Goal: Task Accomplishment & Management: Manage account settings

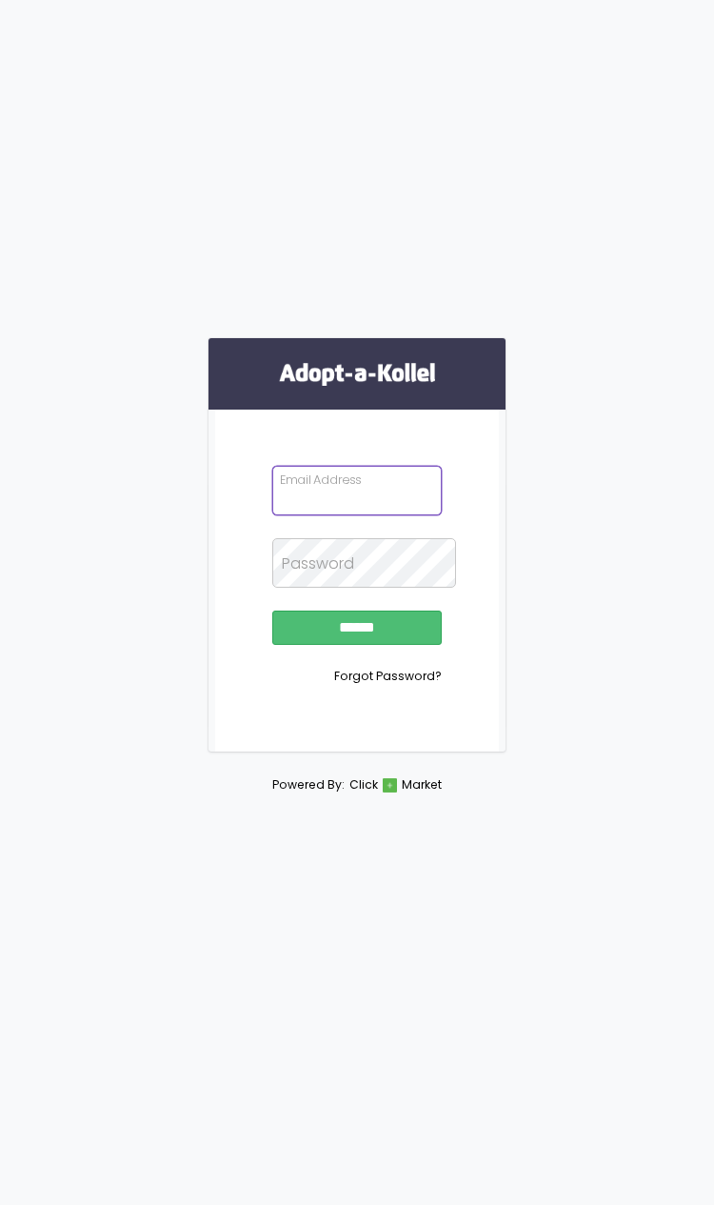
type input "**********"
click at [357, 645] on input "******" at bounding box center [356, 628] width 169 height 34
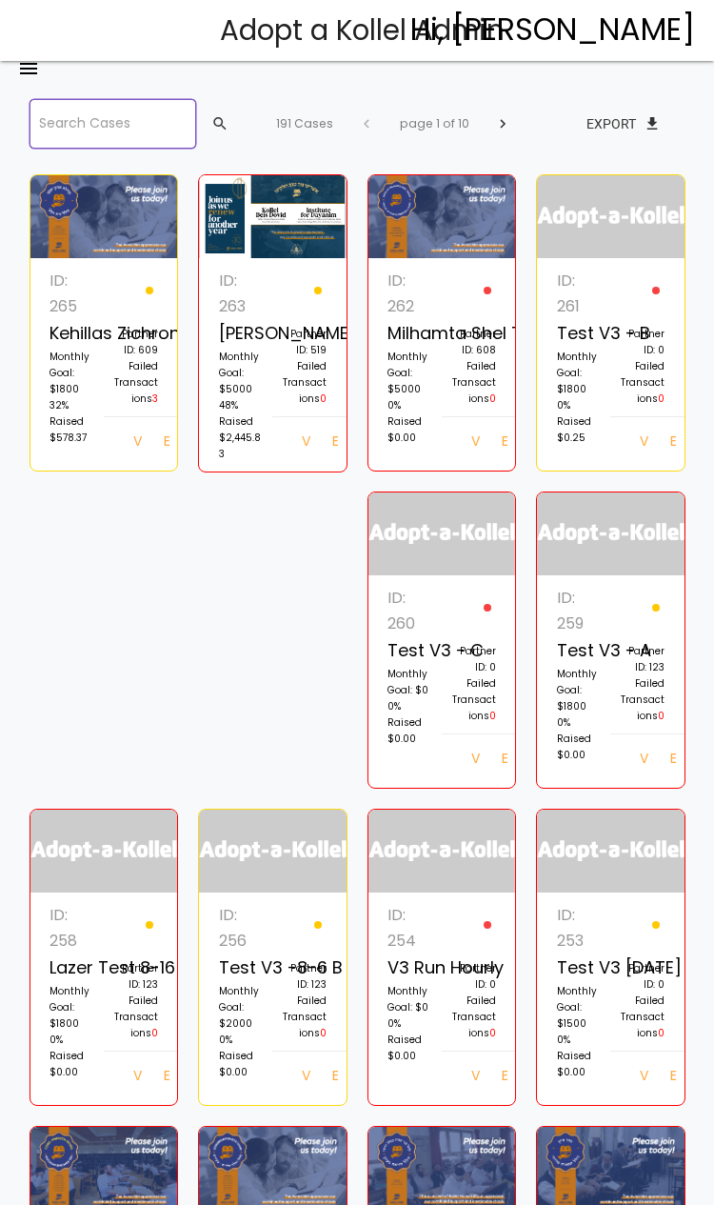
click at [145, 136] on input "search" at bounding box center [114, 124] width 168 height 50
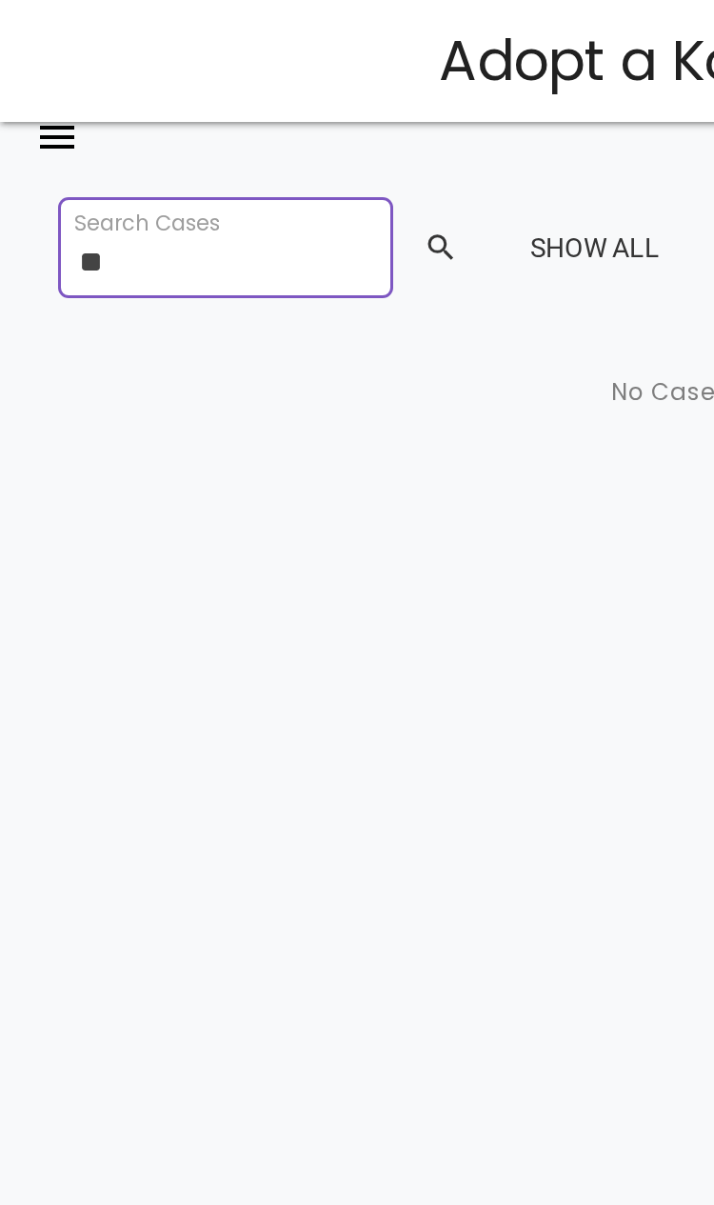
type input "*"
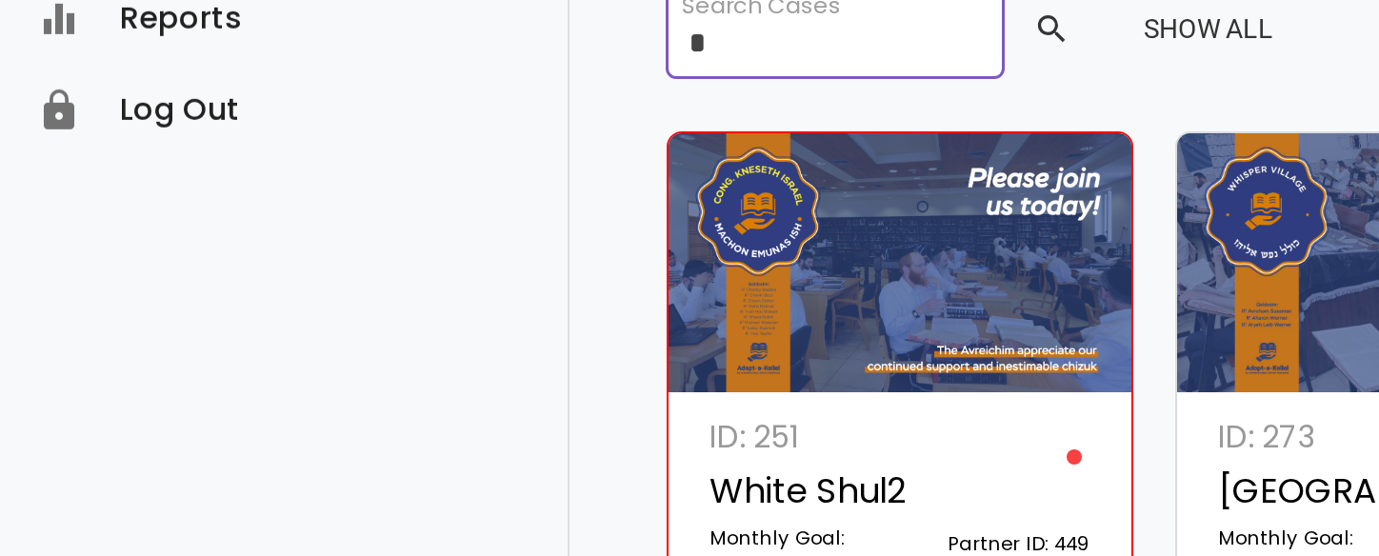
type input "*"
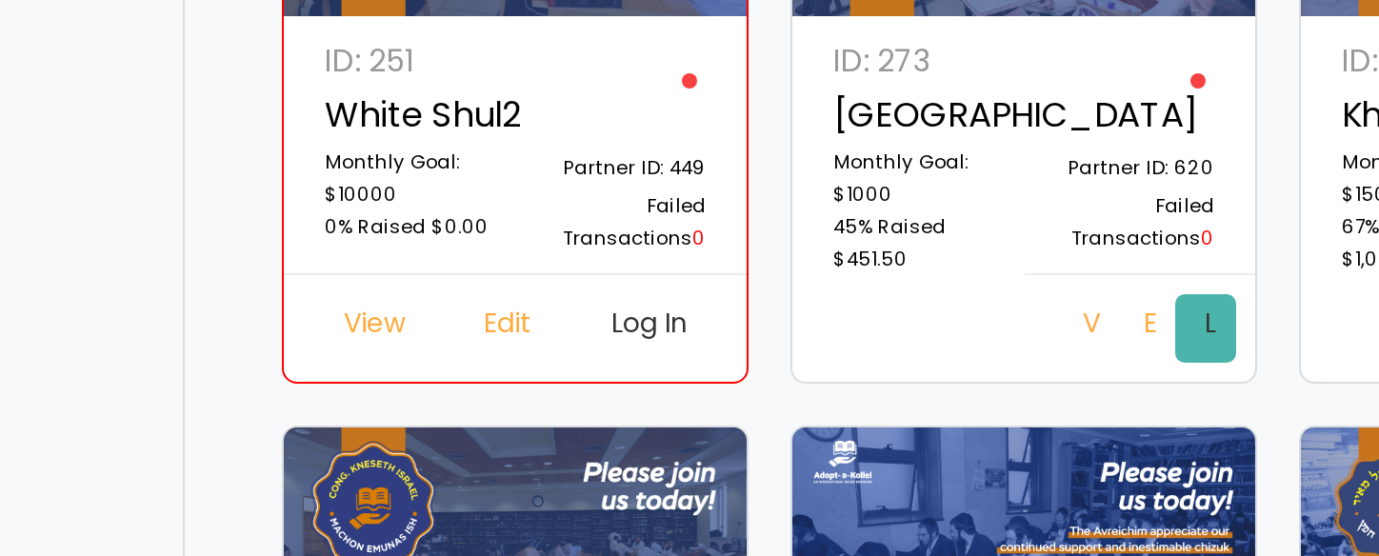
scroll to position [129, 0]
click at [713, 346] on link "Log In" at bounding box center [796, 363] width 30 height 34
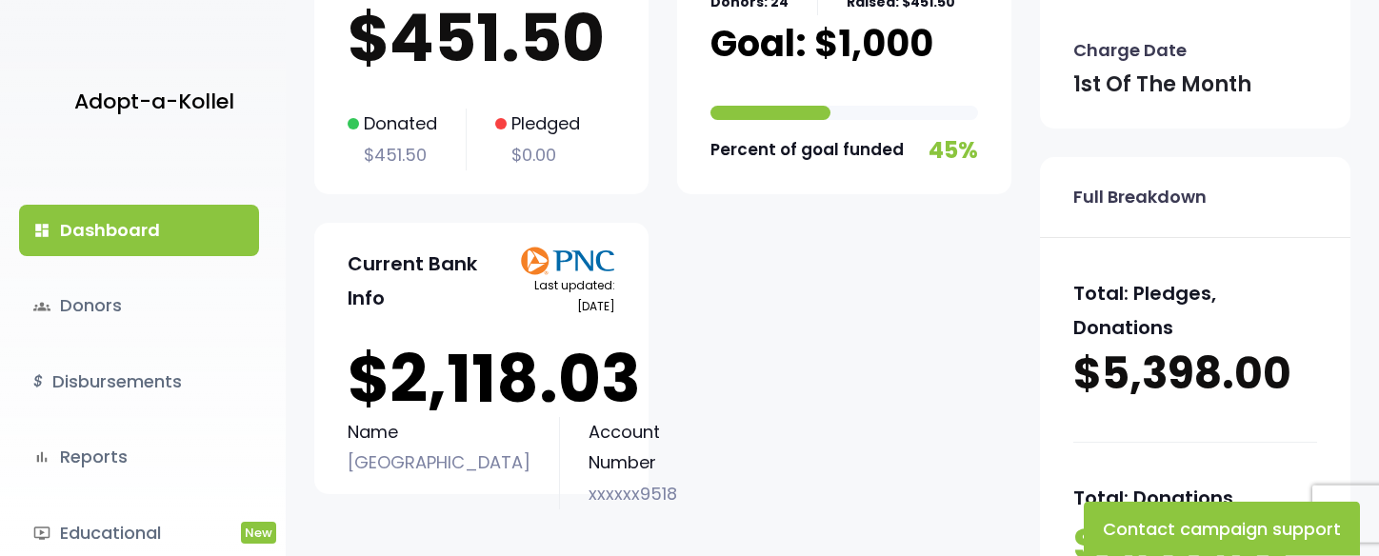
scroll to position [458, 0]
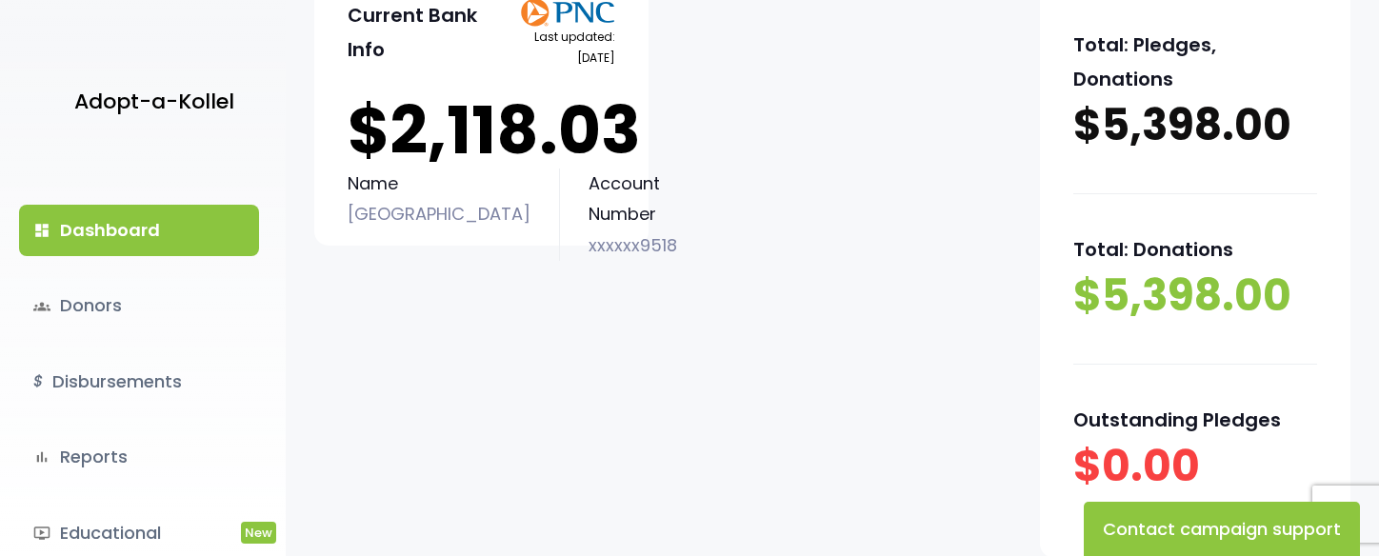
click at [118, 308] on link "groups Donors" at bounding box center [139, 305] width 240 height 51
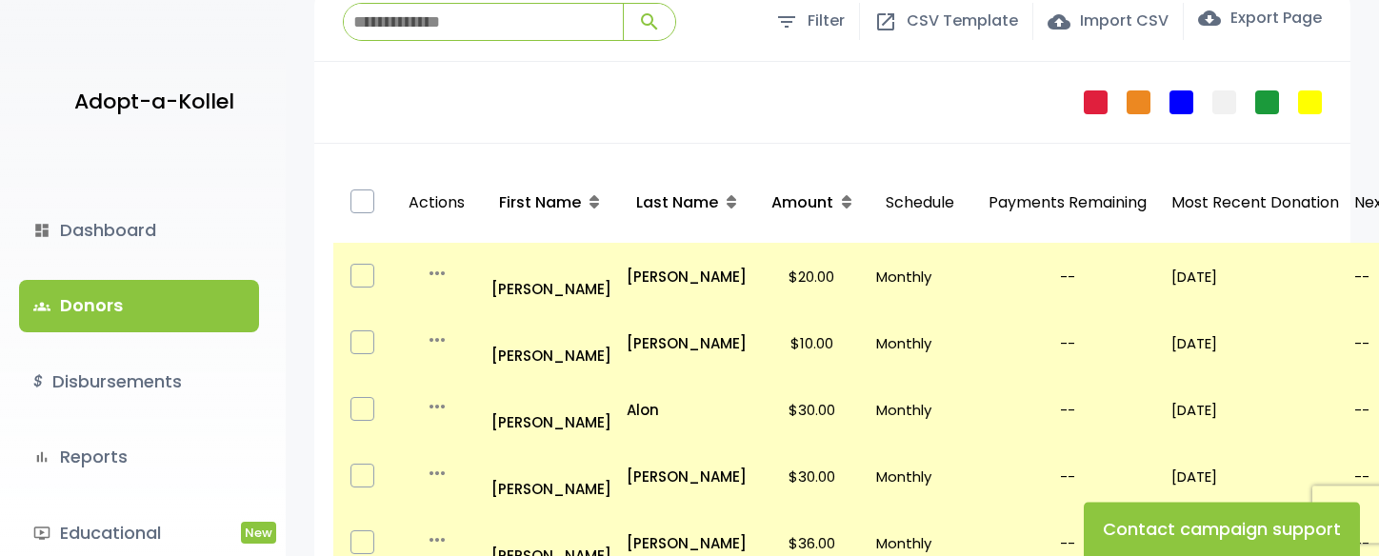
scroll to position [156, 0]
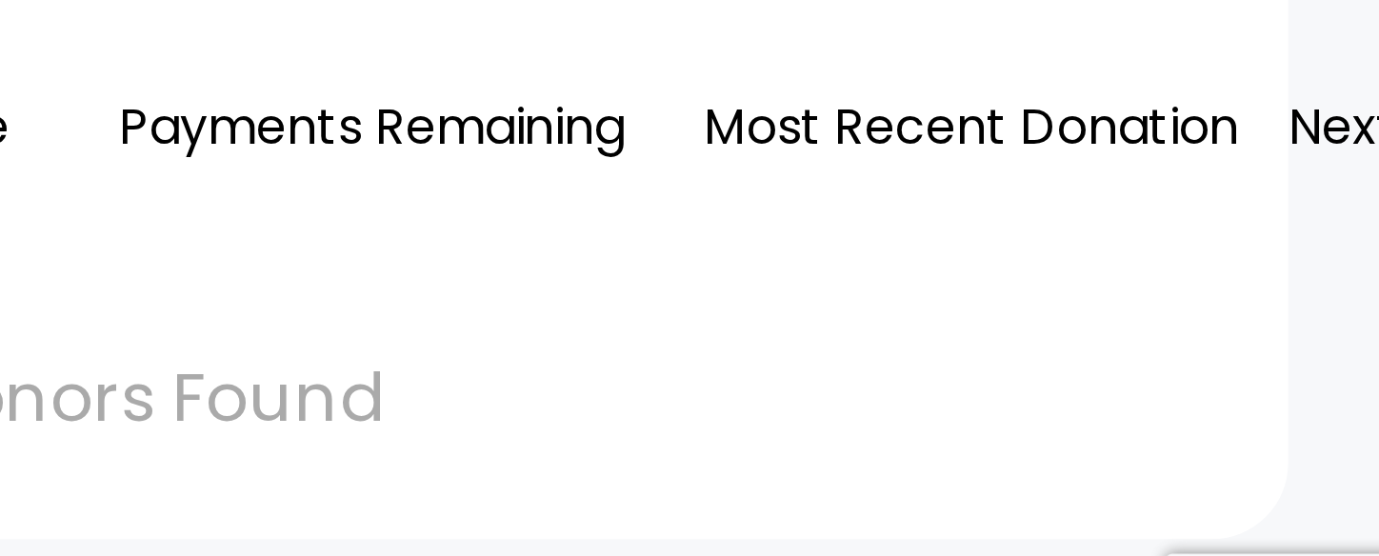
click at [397, 392] on td "No donors Found" at bounding box center [977, 427] width 1289 height 70
click at [345, 392] on td "No donors Found" at bounding box center [977, 427] width 1289 height 70
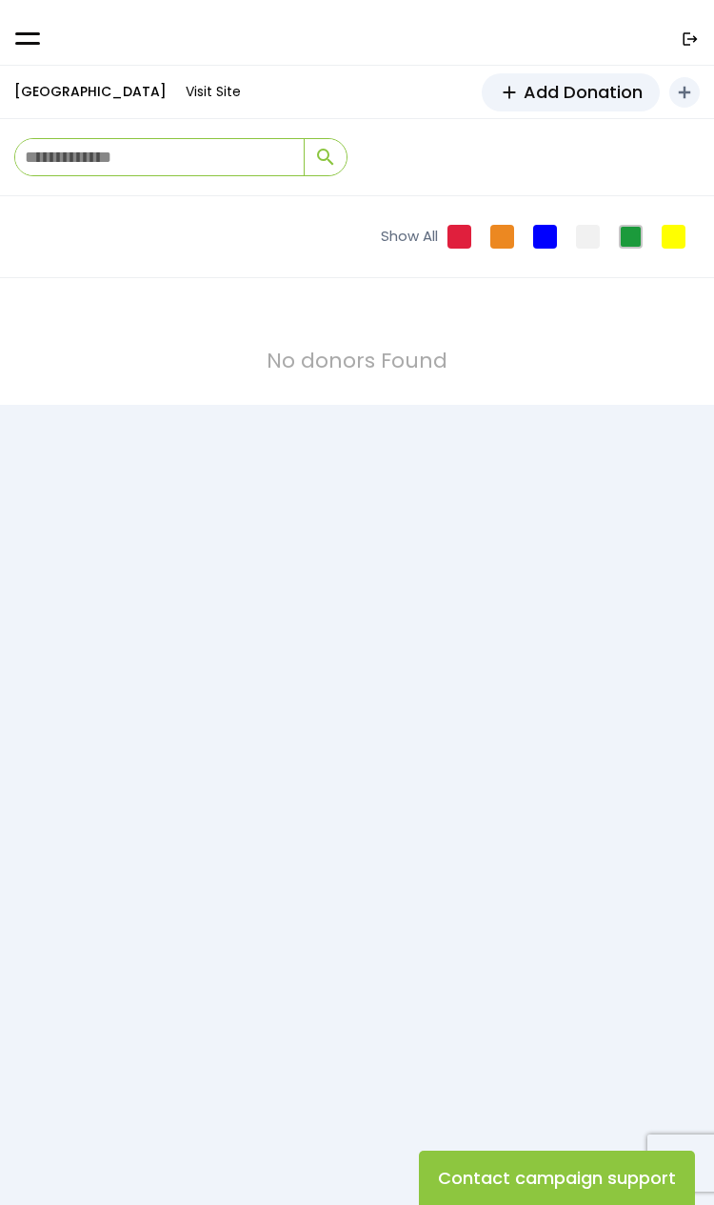
click at [58, 34] on div ".st0{fill:none;}" at bounding box center [357, 32] width 714 height 65
click at [39, 45] on link at bounding box center [28, 38] width 26 height 16
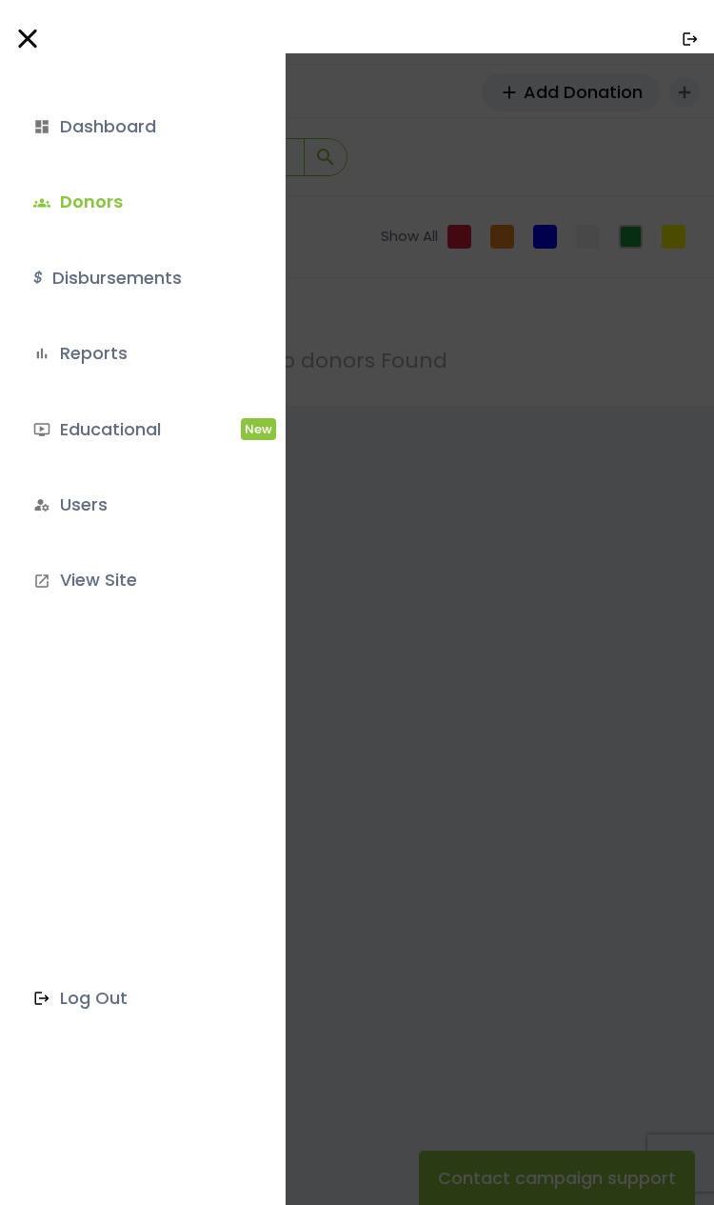
click at [125, 211] on link "groups Donors" at bounding box center [139, 201] width 240 height 51
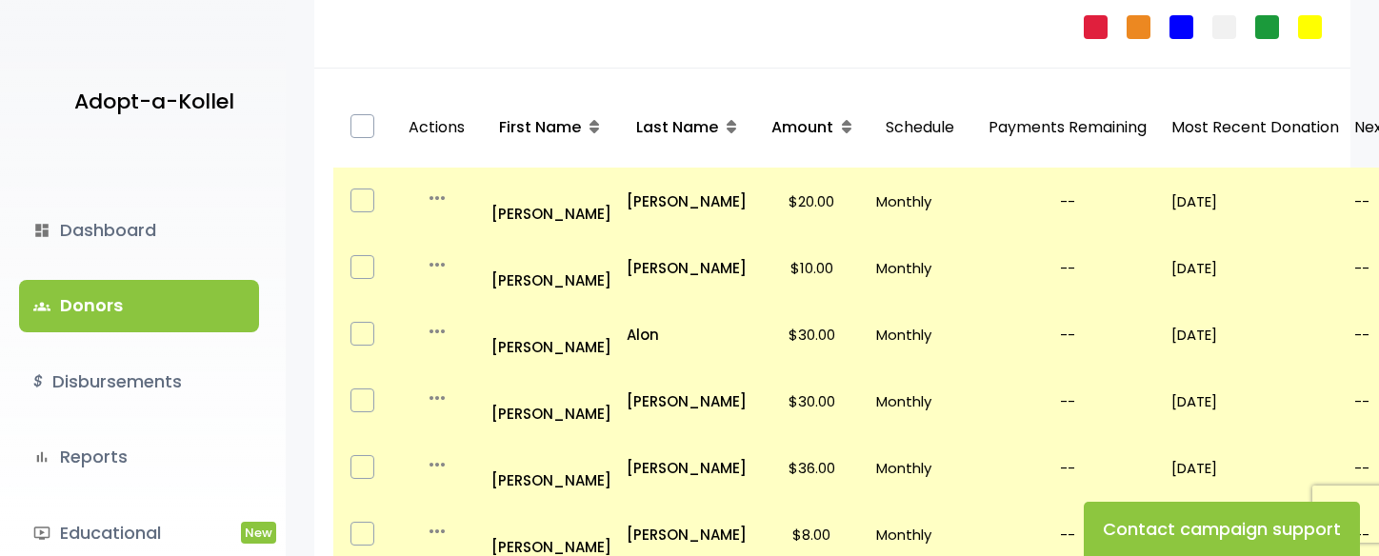
scroll to position [165, 0]
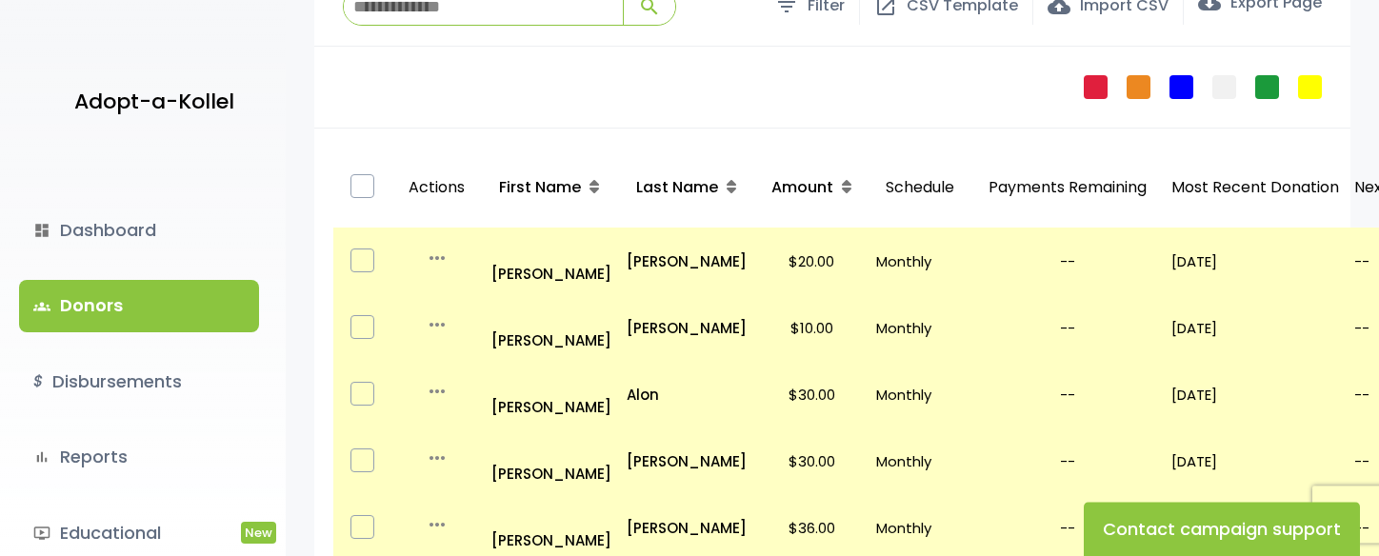
click at [556, 248] on p "all_inclusive [PERSON_NAME]" at bounding box center [552, 260] width 120 height 51
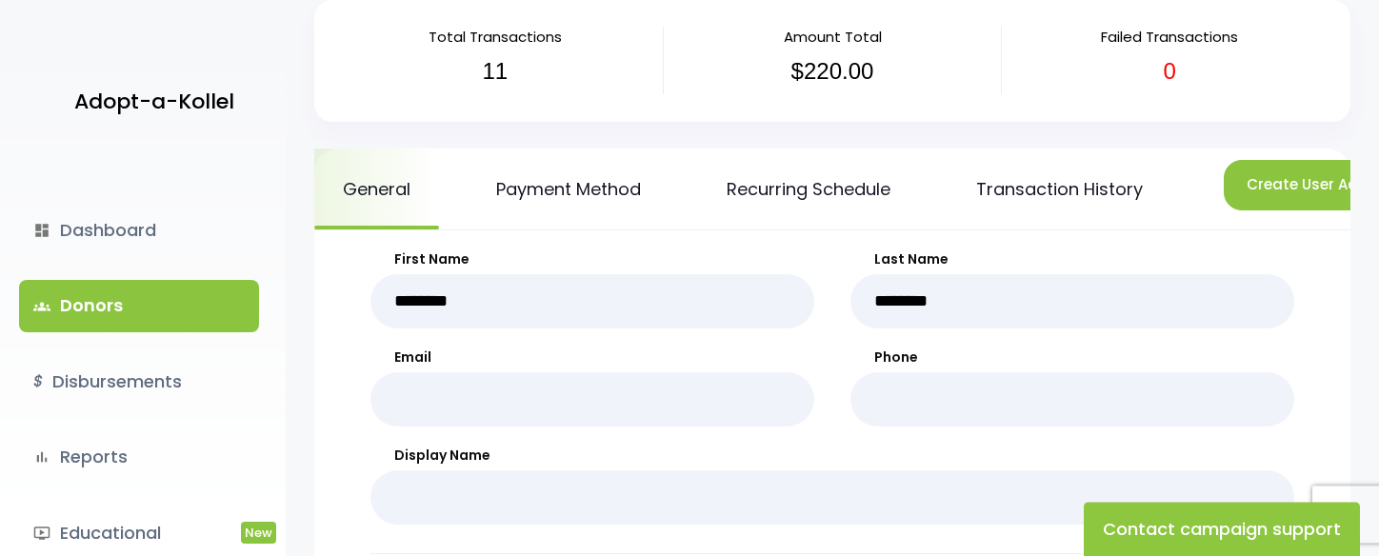
scroll to position [125, 0]
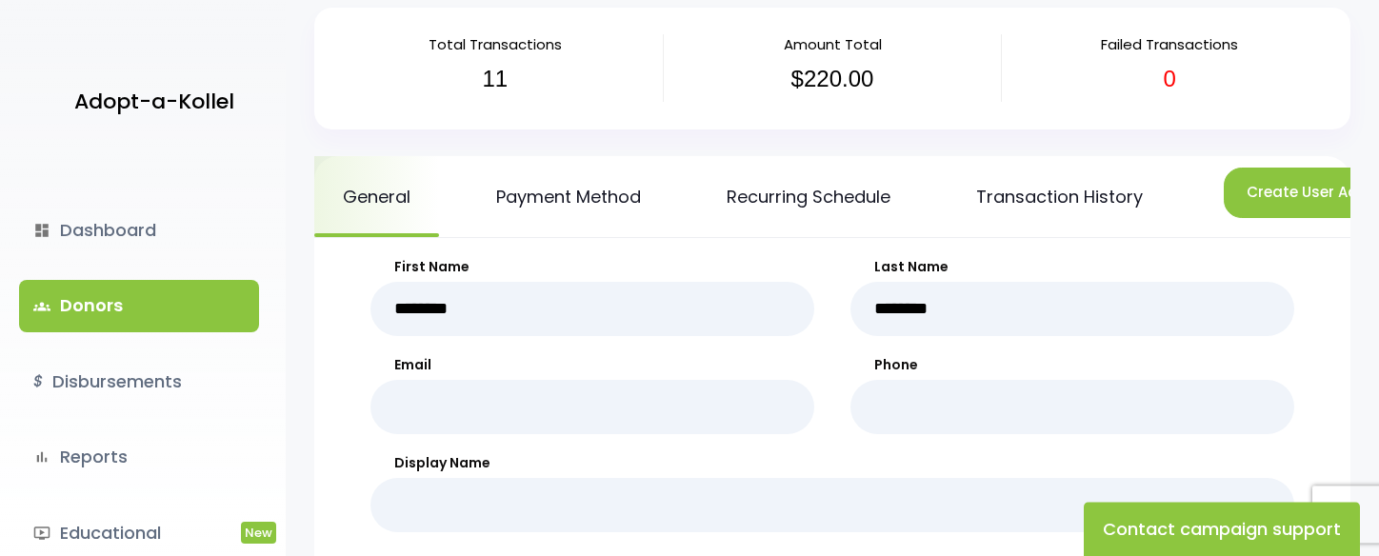
click at [839, 200] on link "Recurring Schedule" at bounding box center [808, 196] width 221 height 81
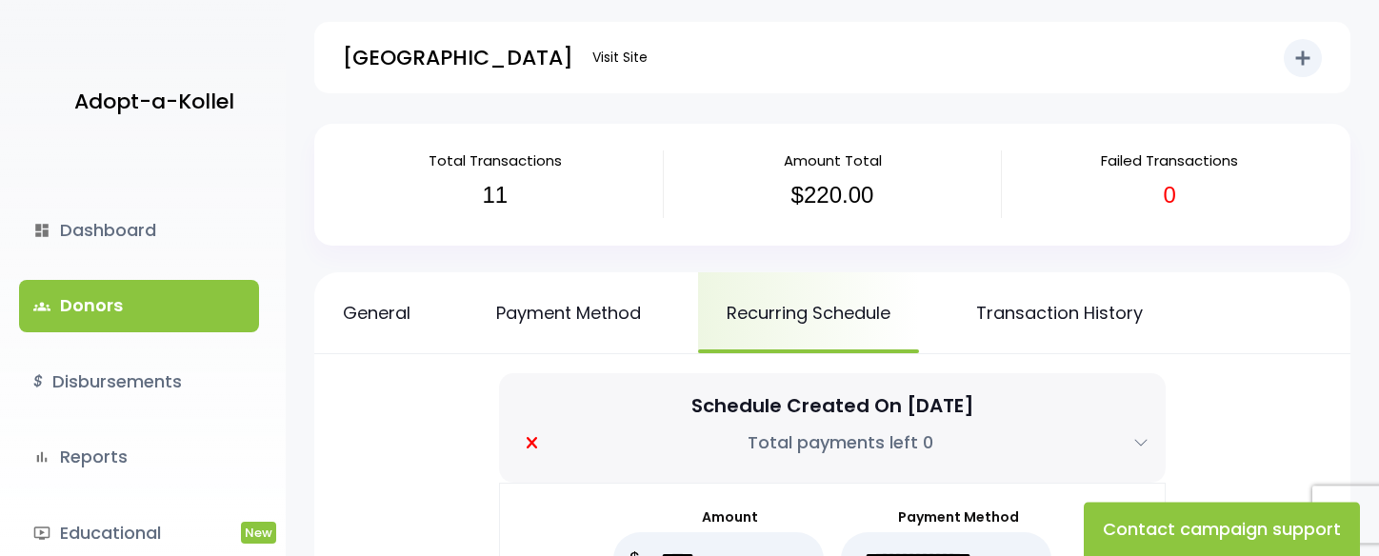
scroll to position [8, 0]
click at [1096, 307] on link "Transaction History" at bounding box center [1060, 313] width 224 height 81
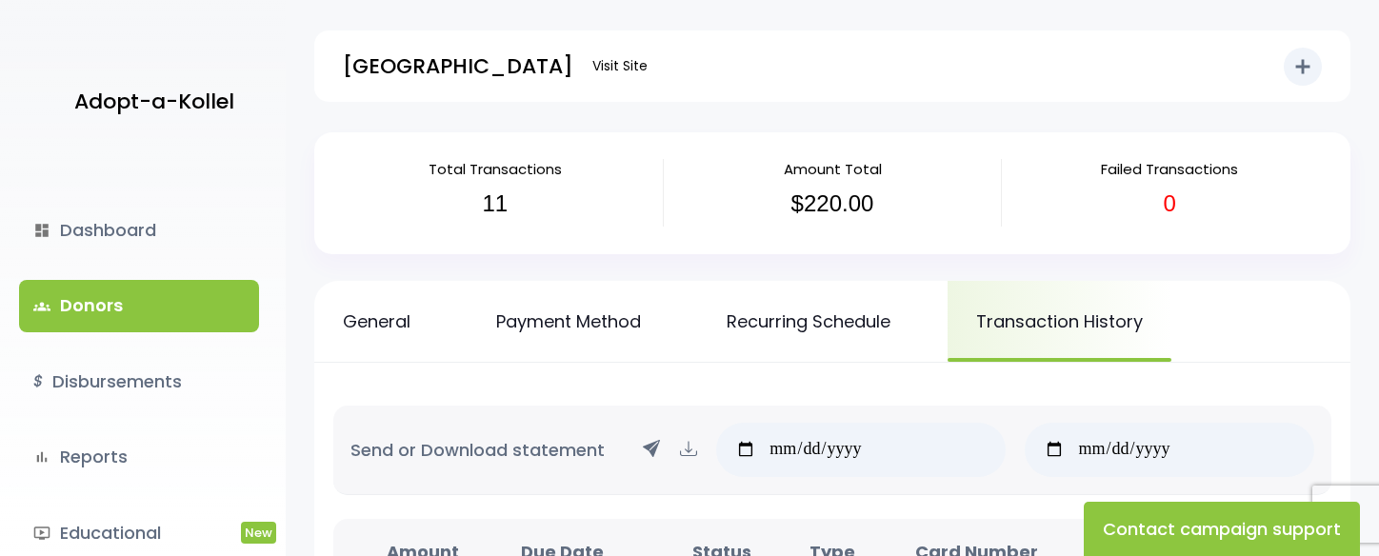
click at [157, 233] on link "dashboard Dashboard" at bounding box center [139, 230] width 240 height 51
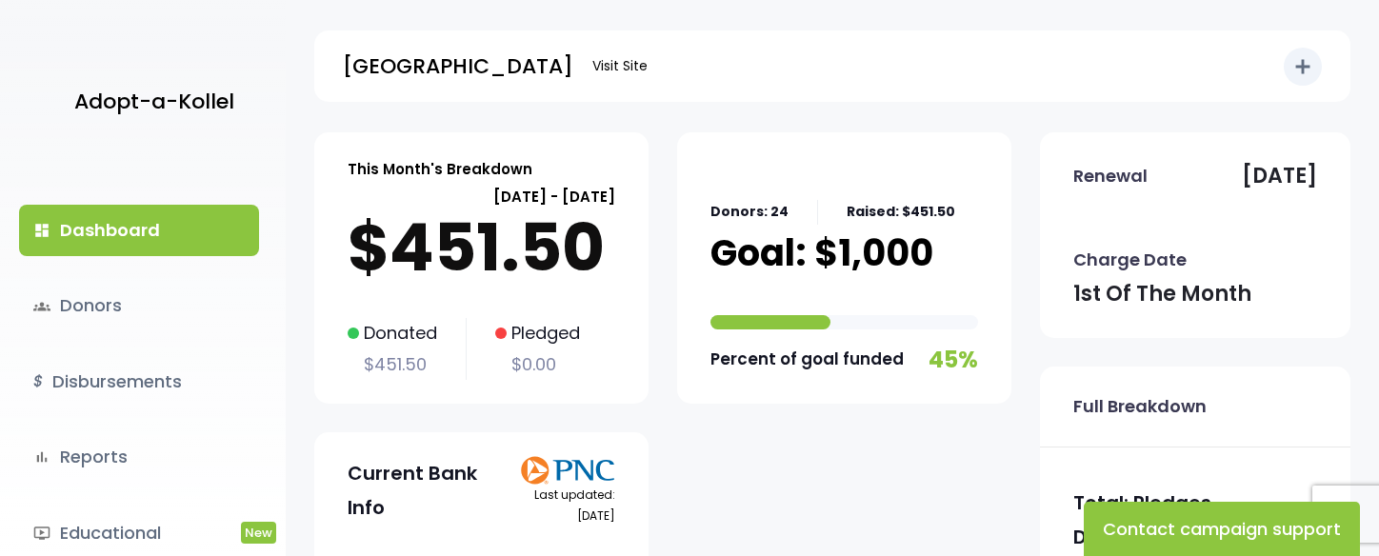
click at [179, 378] on link "$ Disbursements" at bounding box center [139, 381] width 240 height 51
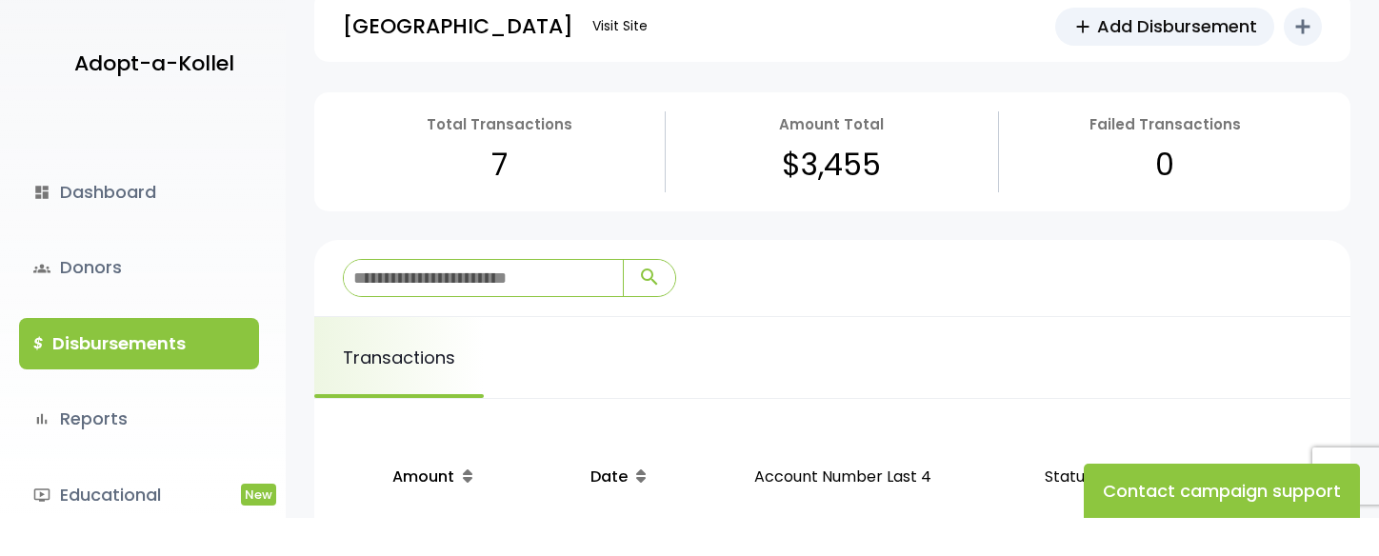
scroll to position [42, 0]
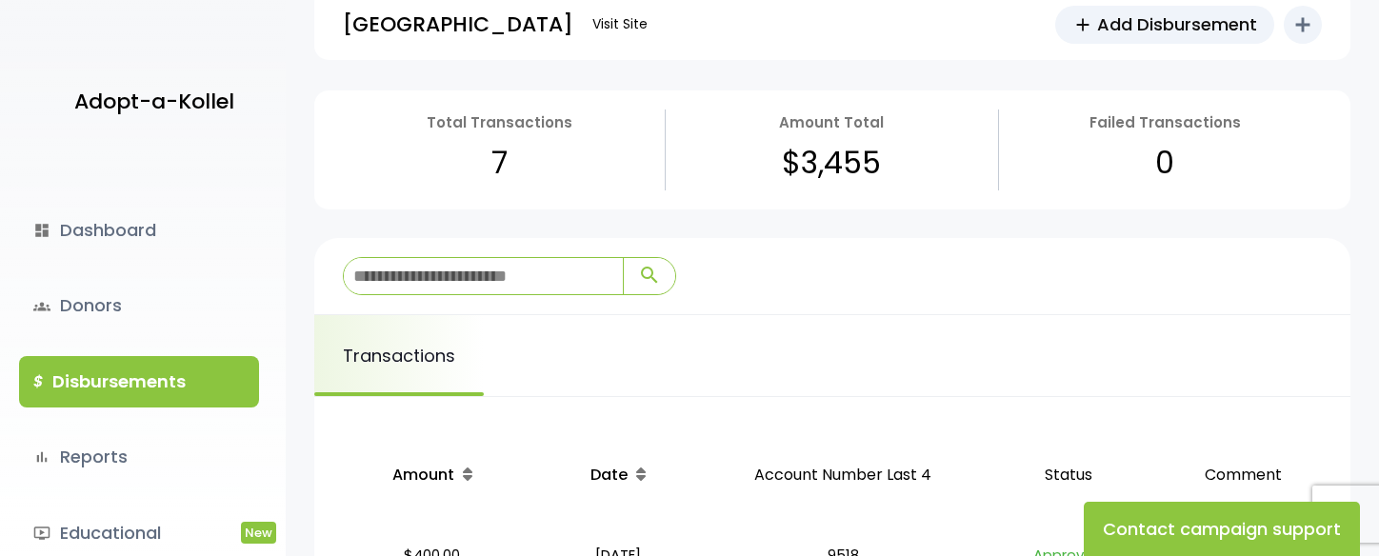
click at [132, 224] on link "dashboard Dashboard" at bounding box center [139, 230] width 240 height 51
